Goal: Transaction & Acquisition: Subscribe to service/newsletter

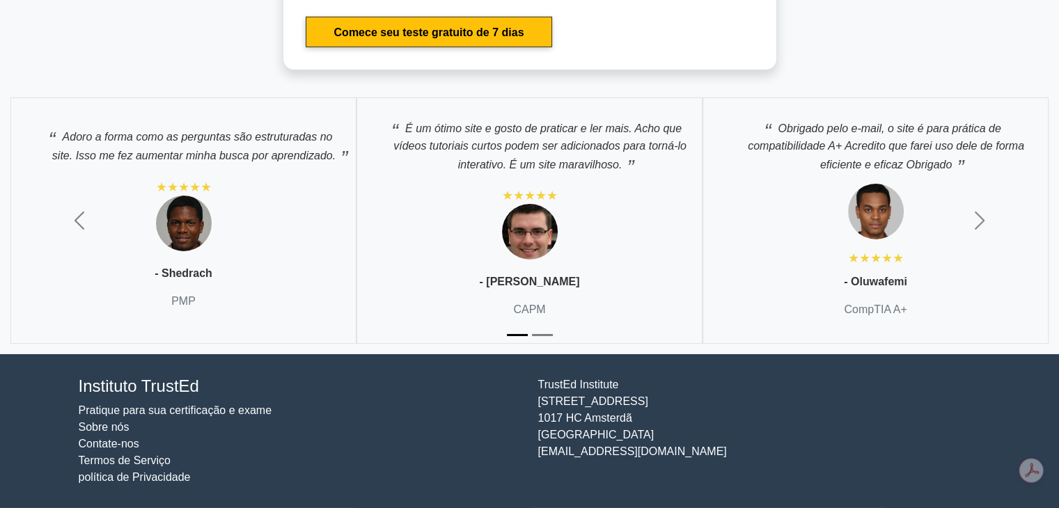
scroll to position [4520, 0]
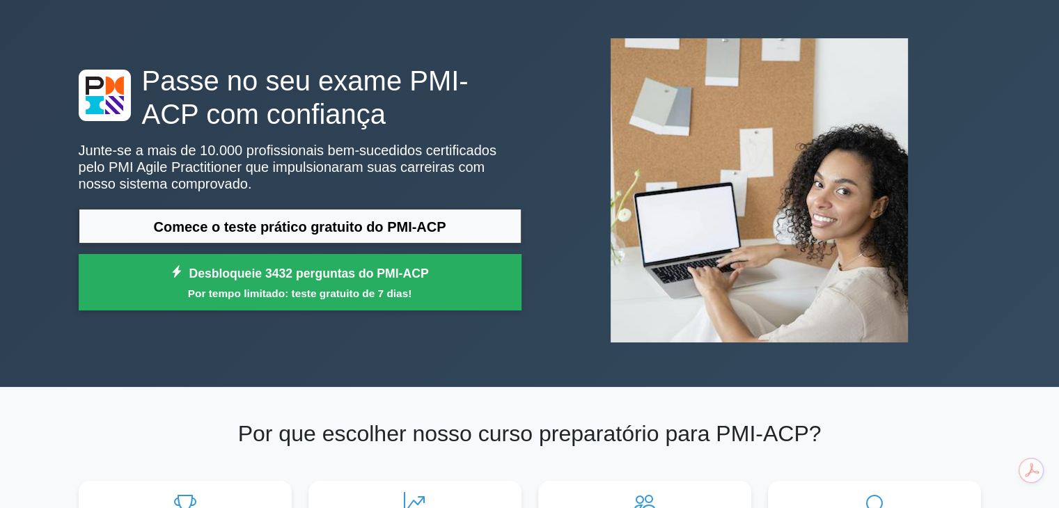
scroll to position [0, 0]
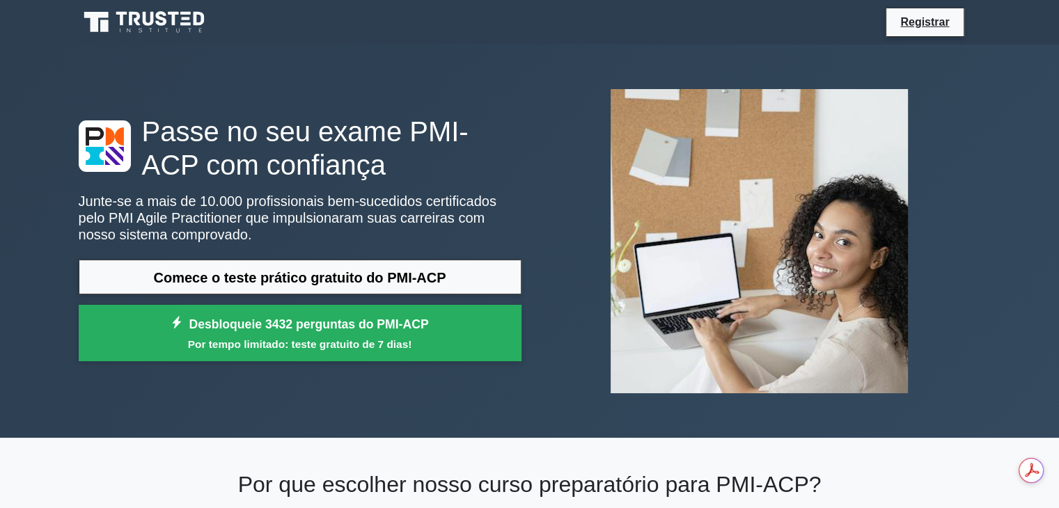
click at [146, 22] on icon at bounding box center [148, 19] width 11 height 14
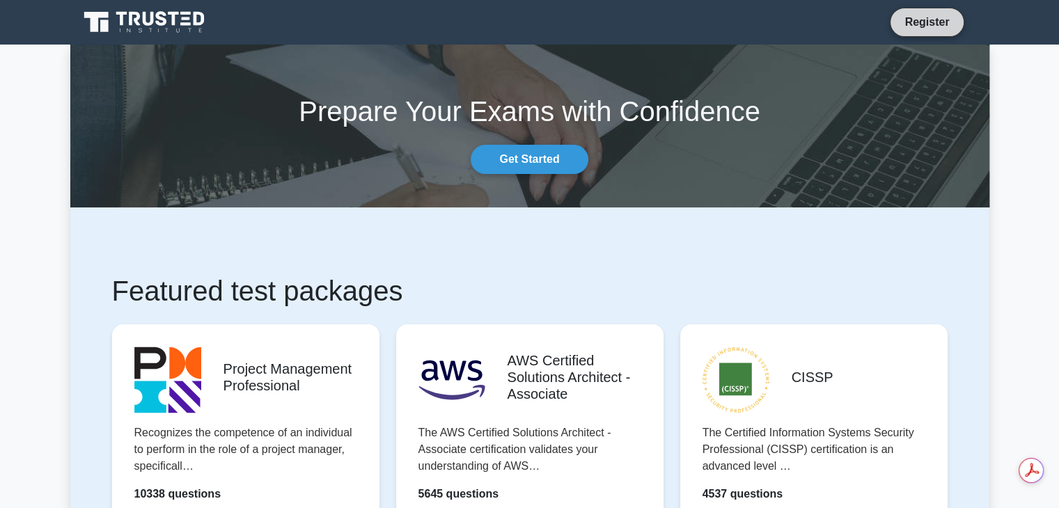
click at [927, 19] on link "Register" at bounding box center [926, 21] width 61 height 17
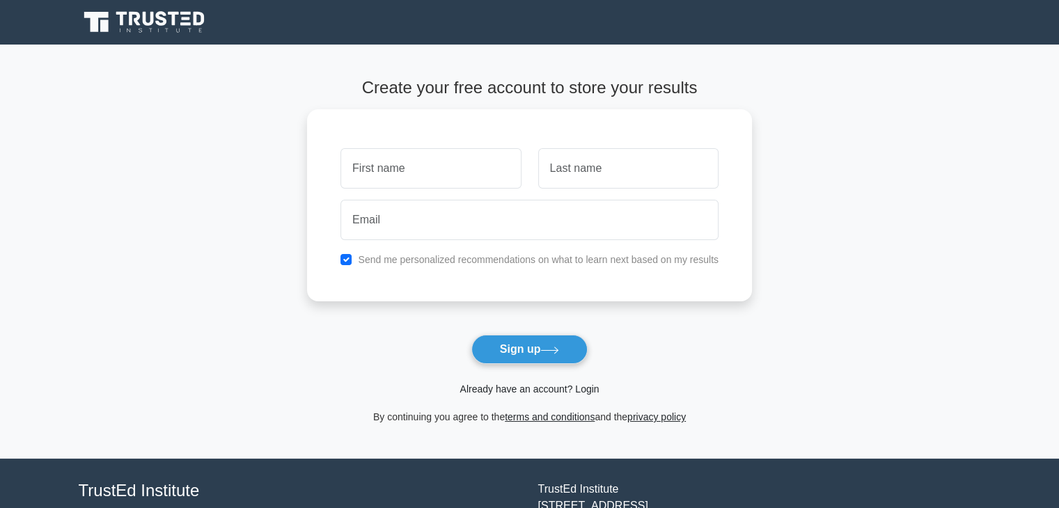
click at [508, 392] on link "Already have an account? Login" at bounding box center [529, 389] width 139 height 11
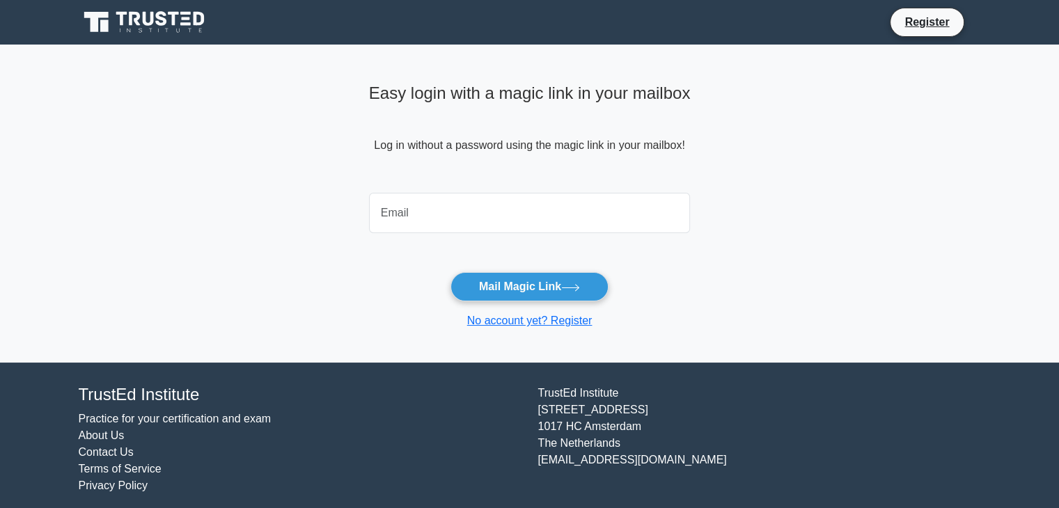
click at [409, 215] on input "email" at bounding box center [530, 213] width 322 height 40
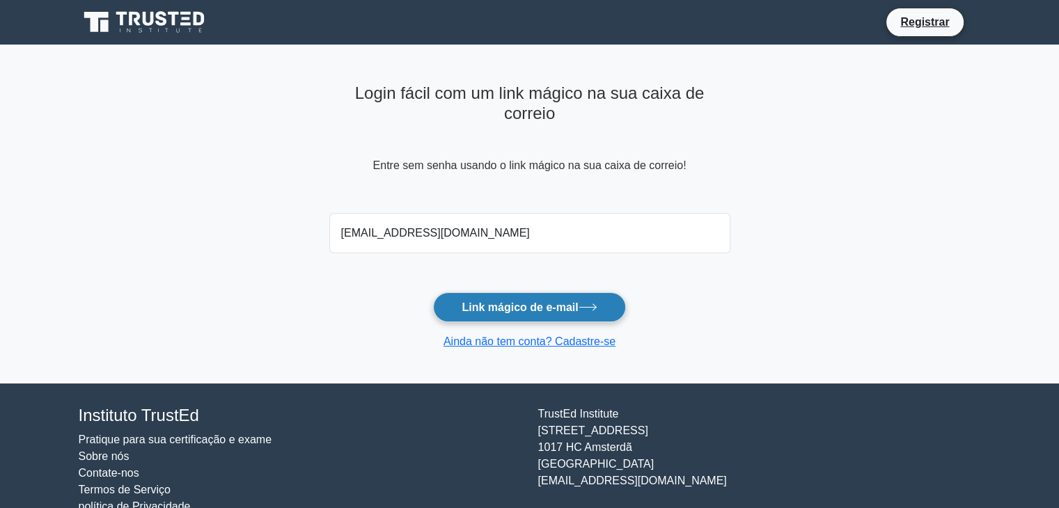
type input "nandexreisouza@gmail.com"
click at [557, 308] on font "Link mágico de e-mail" at bounding box center [520, 307] width 116 height 12
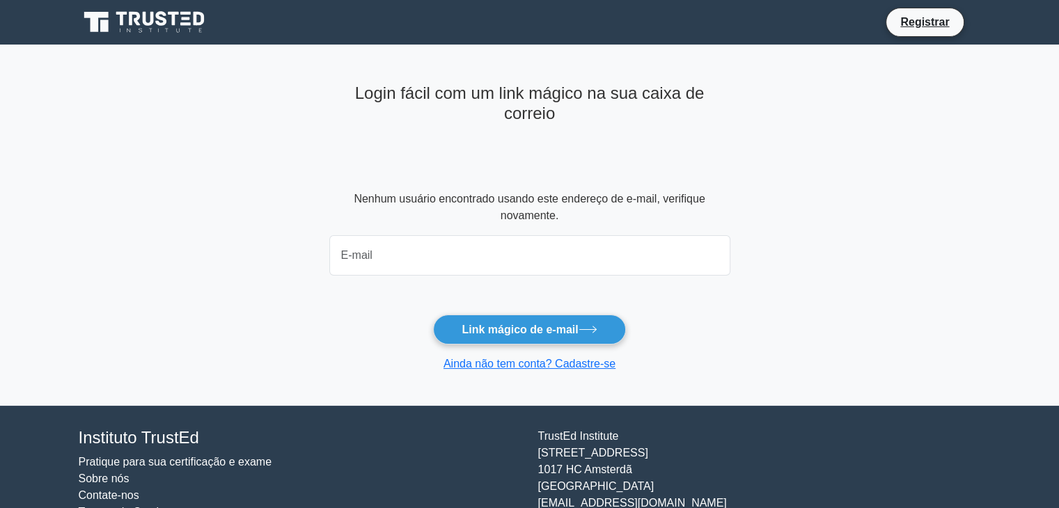
click at [400, 247] on input "email" at bounding box center [529, 255] width 401 height 40
click at [868, 246] on main "Login fácil com um link mágico na sua caixa de correio Nenhum usuário encontrad…" at bounding box center [529, 225] width 1059 height 361
click at [657, 251] on input "email" at bounding box center [529, 255] width 401 height 40
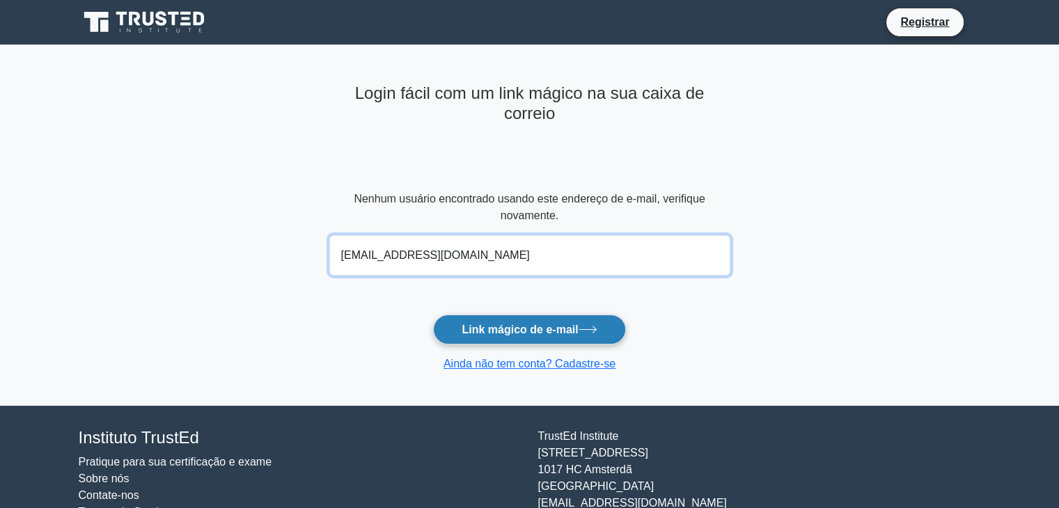
type input "[EMAIL_ADDRESS][DOMAIN_NAME]"
click at [525, 332] on font "Link mágico de e-mail" at bounding box center [520, 330] width 116 height 12
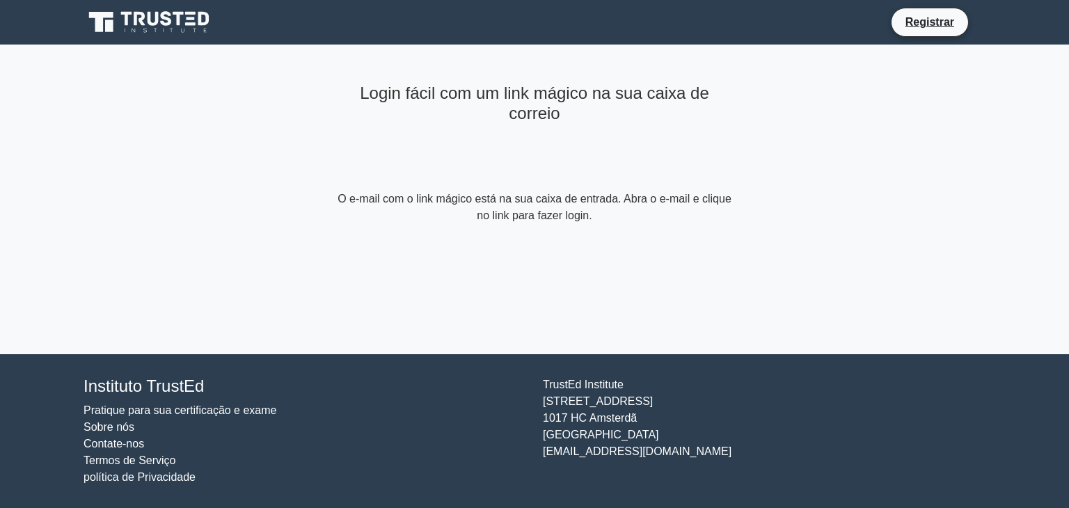
click at [602, 185] on div "Login fácil com um link mágico na sua caixa de correio" at bounding box center [534, 134] width 401 height 113
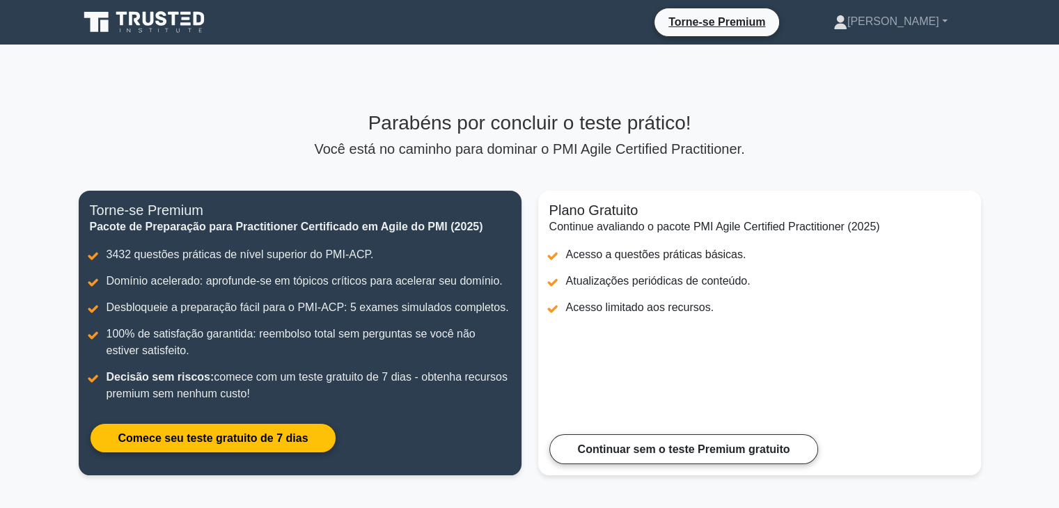
scroll to position [70, 0]
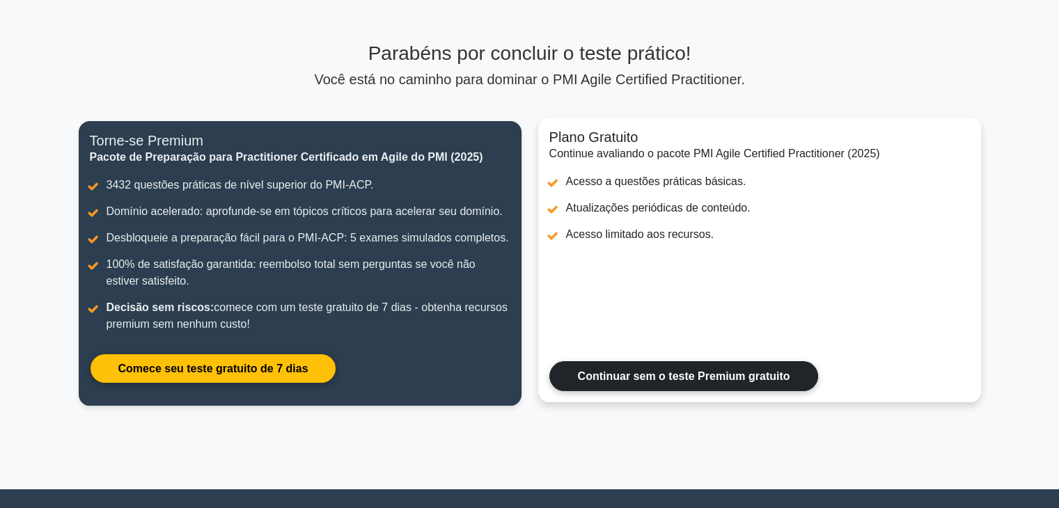
click at [755, 382] on link "Continuar sem o teste Premium gratuito" at bounding box center [683, 376] width 269 height 30
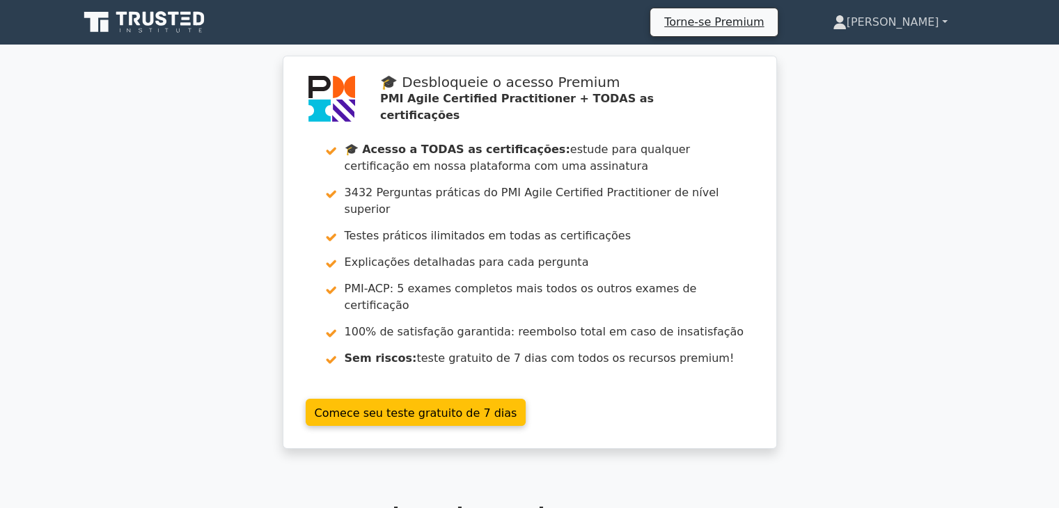
click at [941, 23] on link "Fernando" at bounding box center [890, 22] width 182 height 28
click at [847, 23] on icon at bounding box center [840, 22] width 14 height 14
click at [843, 22] on icon at bounding box center [839, 19] width 8 height 8
click at [939, 20] on link "Fernando" at bounding box center [890, 22] width 182 height 28
click at [860, 23] on link "Fernando" at bounding box center [890, 22] width 182 height 28
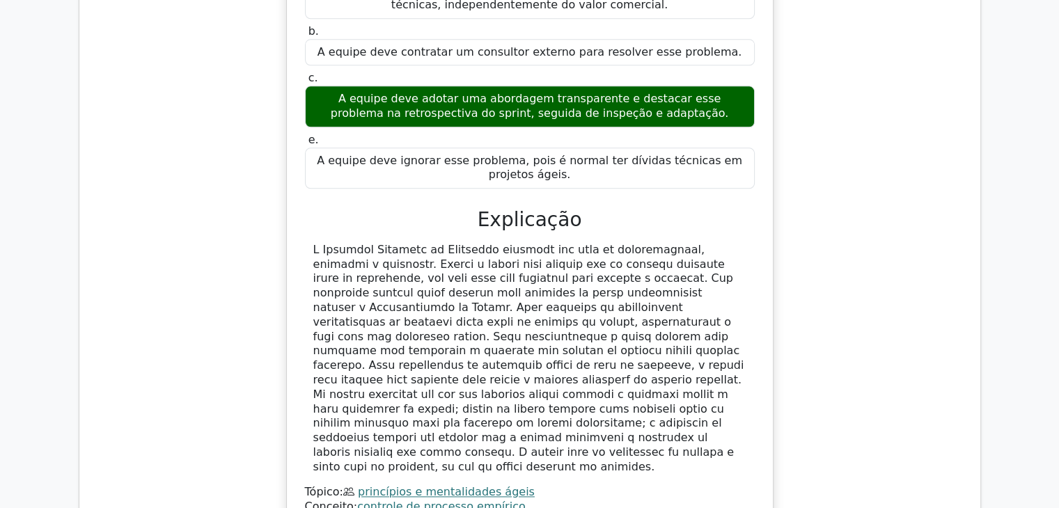
scroll to position [1323, 0]
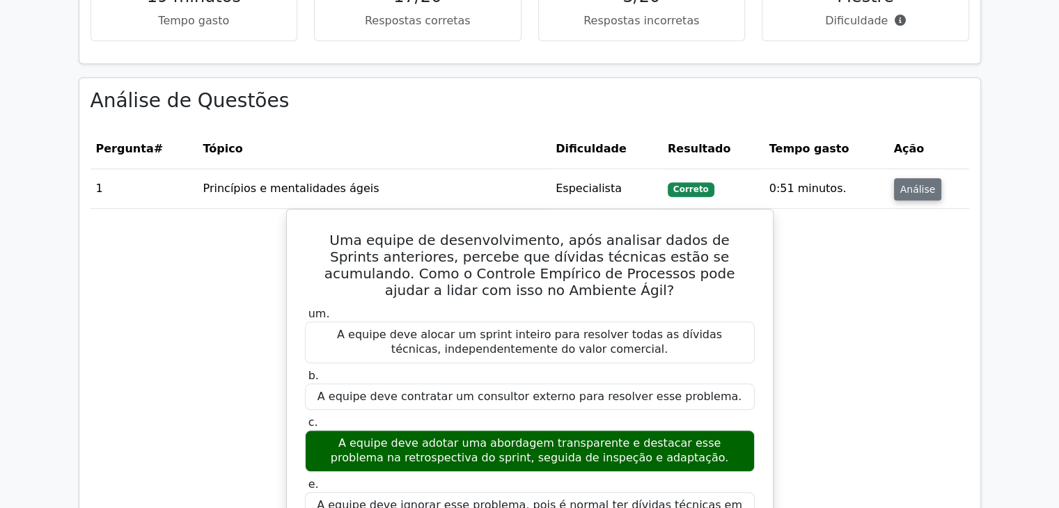
click at [909, 184] on font "Análise" at bounding box center [918, 189] width 36 height 11
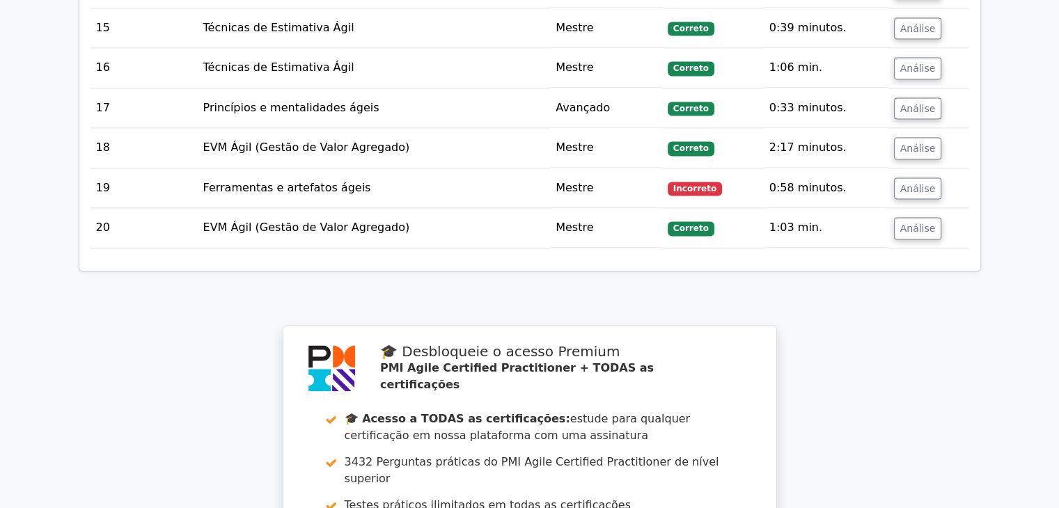
scroll to position [1905, 0]
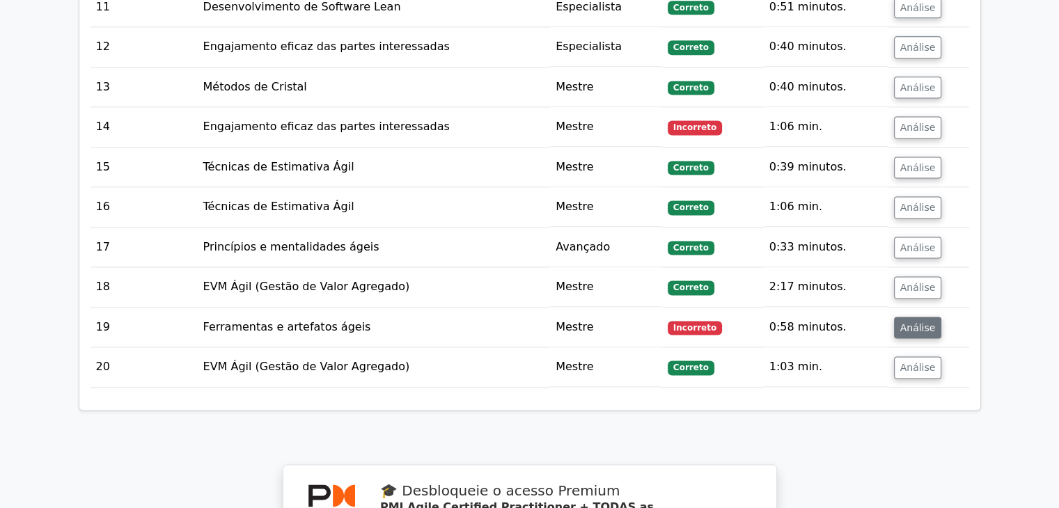
click at [911, 322] on font "Análise" at bounding box center [918, 327] width 36 height 11
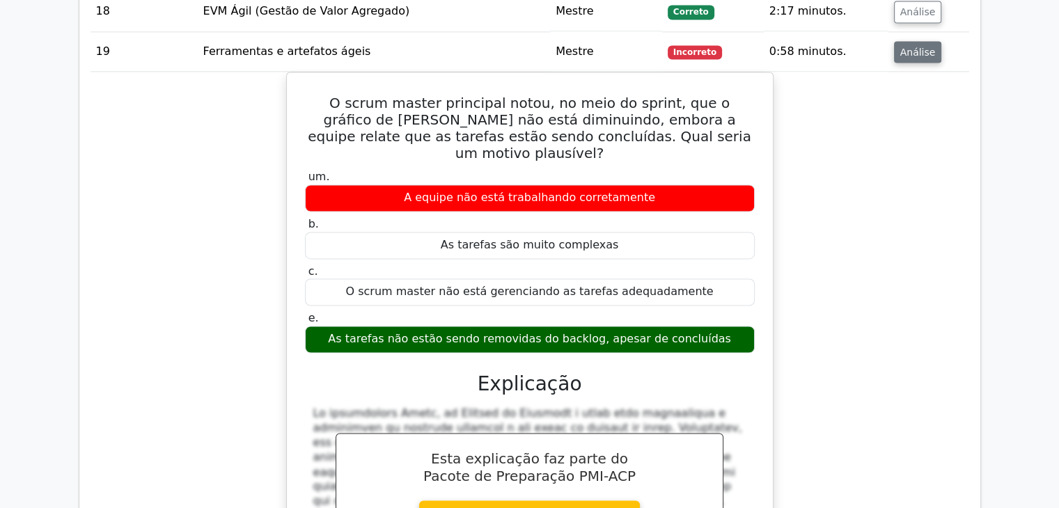
scroll to position [2183, 0]
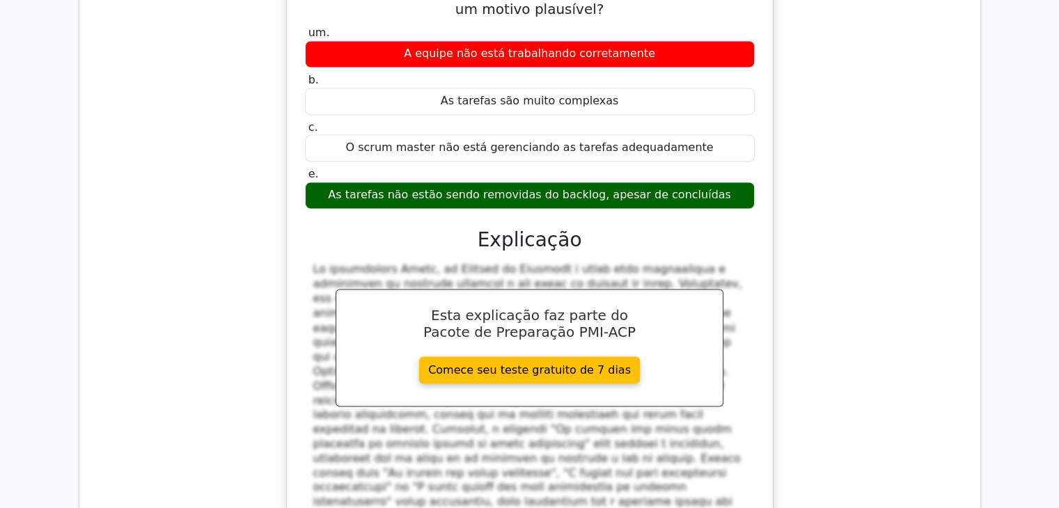
scroll to position [2367, 0]
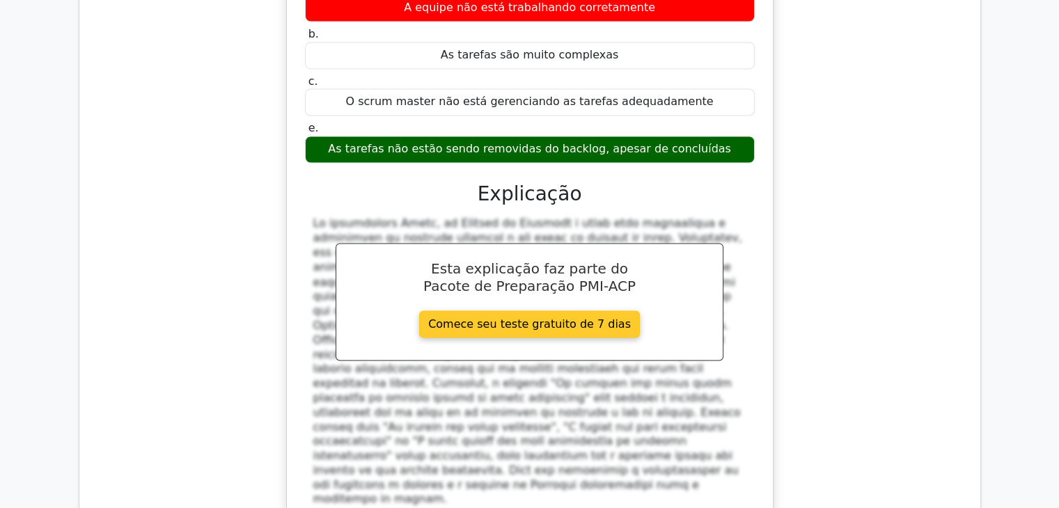
click at [505, 311] on link "Comece seu teste gratuito de 7 dias" at bounding box center [529, 324] width 221 height 27
